Goal: Find specific page/section: Find specific page/section

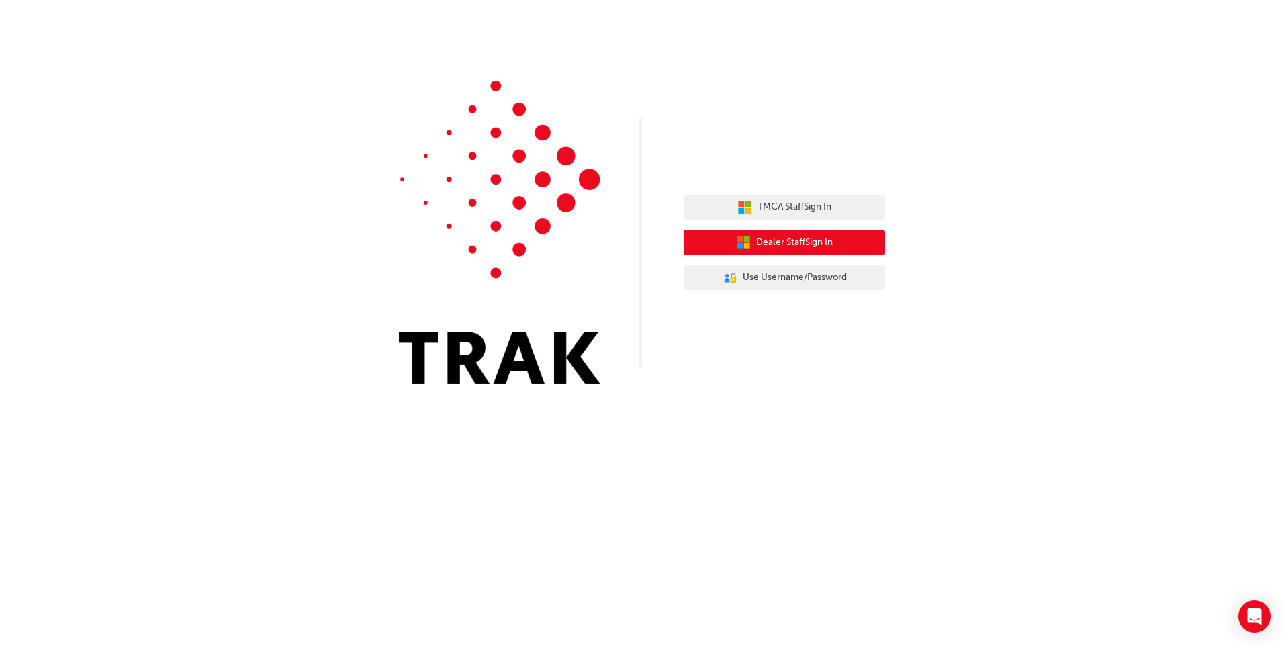
click at [798, 238] on span "Dealer Staff Sign In" at bounding box center [794, 242] width 77 height 15
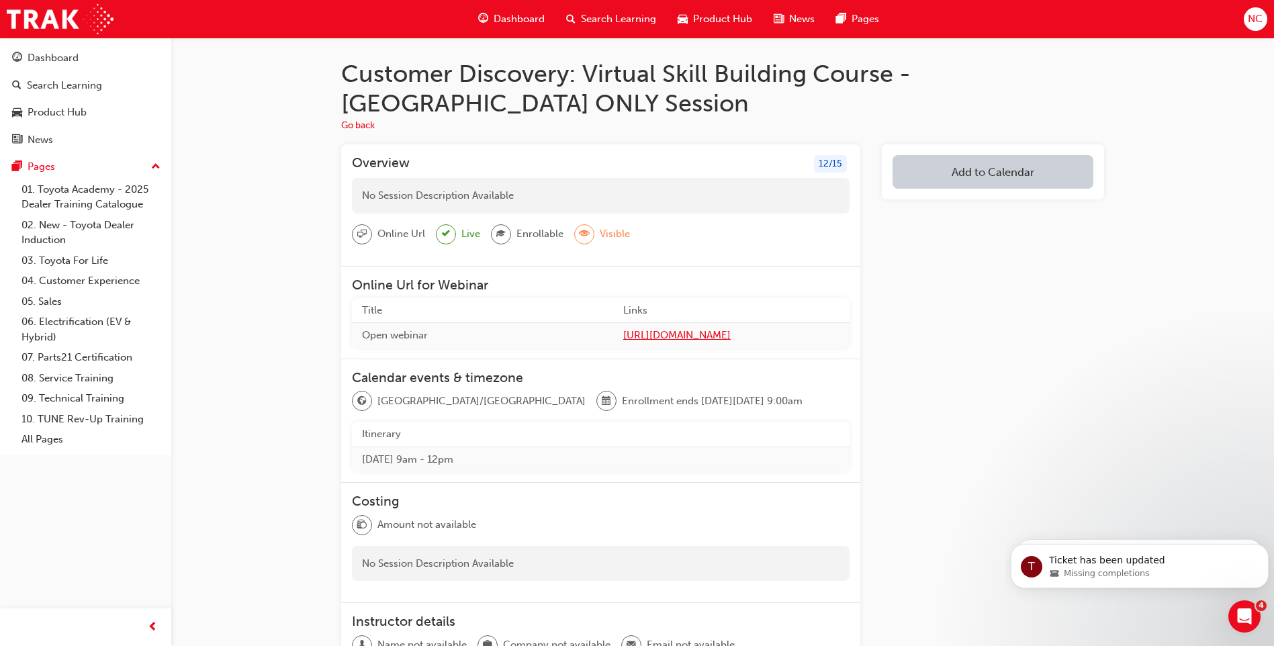
click at [623, 339] on span "https://teams.microsoft.com/l/meetup-join/19%3ameeting_NGYyODcyNmMtMTRiOS00YzEw…" at bounding box center [731, 335] width 216 height 15
